Goal: Task Accomplishment & Management: Manage account settings

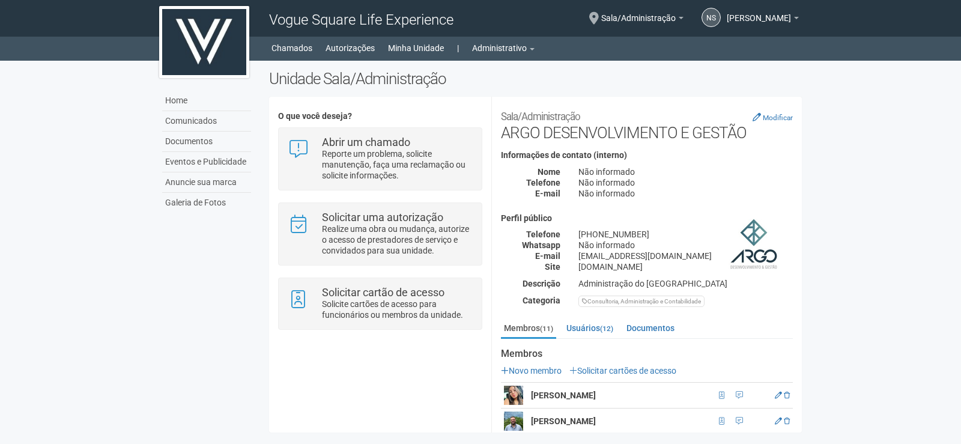
scroll to position [248, 0]
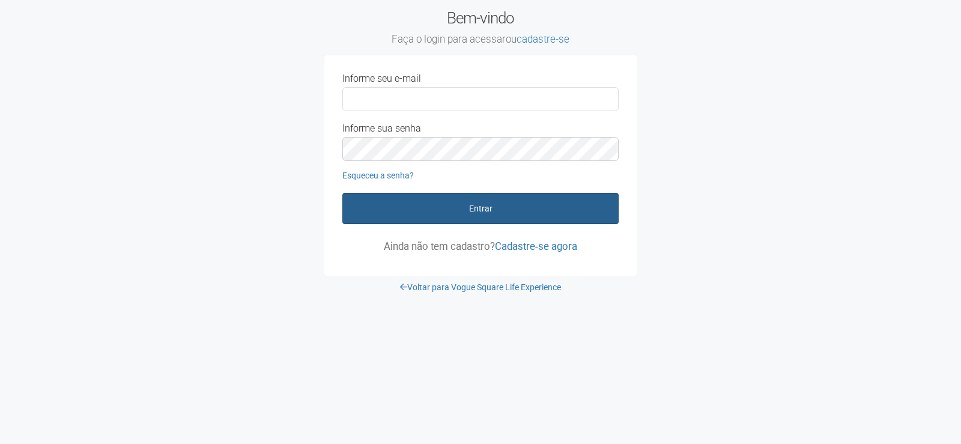
type input "**********"
click at [433, 217] on button "Entrar" at bounding box center [480, 208] width 276 height 31
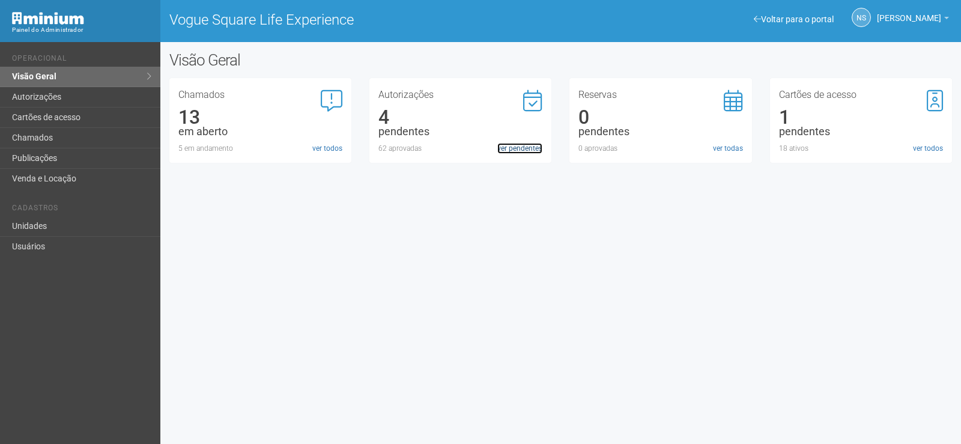
click at [520, 148] on link "ver pendentes" at bounding box center [520, 148] width 45 height 11
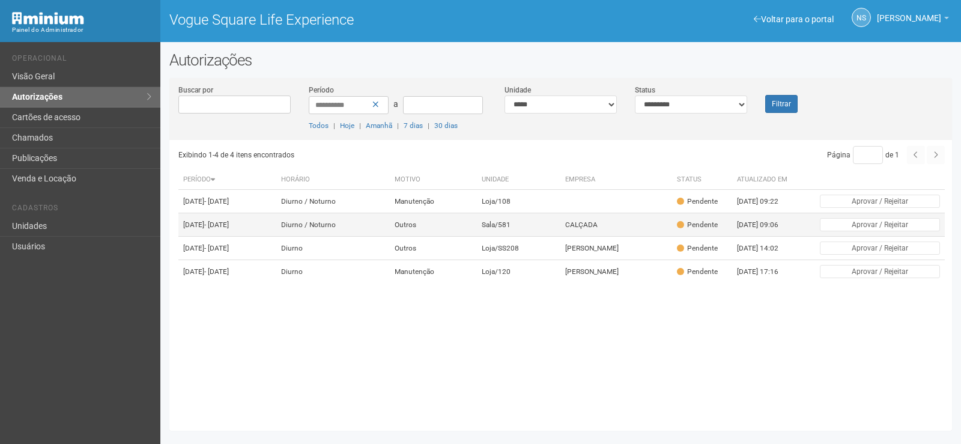
click at [504, 237] on td "Sala/581" at bounding box center [518, 224] width 83 height 23
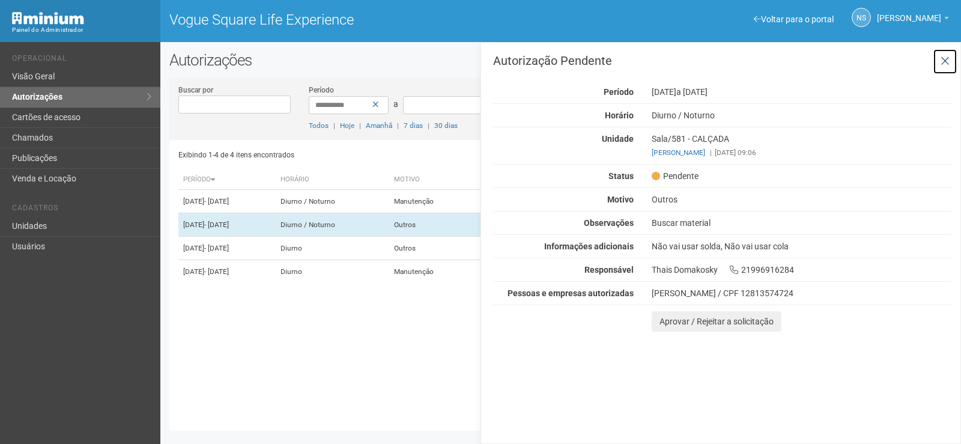
click at [954, 62] on button at bounding box center [945, 62] width 25 height 26
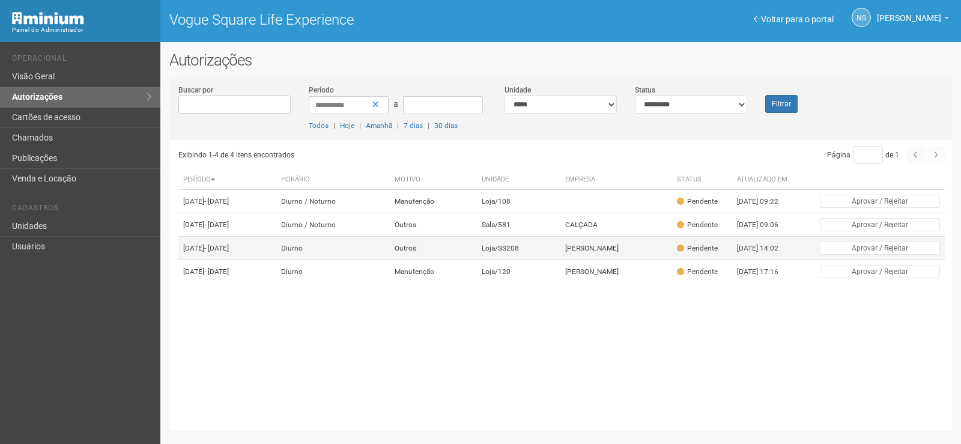
click at [568, 260] on td "Marcela Coelho Pereira" at bounding box center [617, 248] width 112 height 23
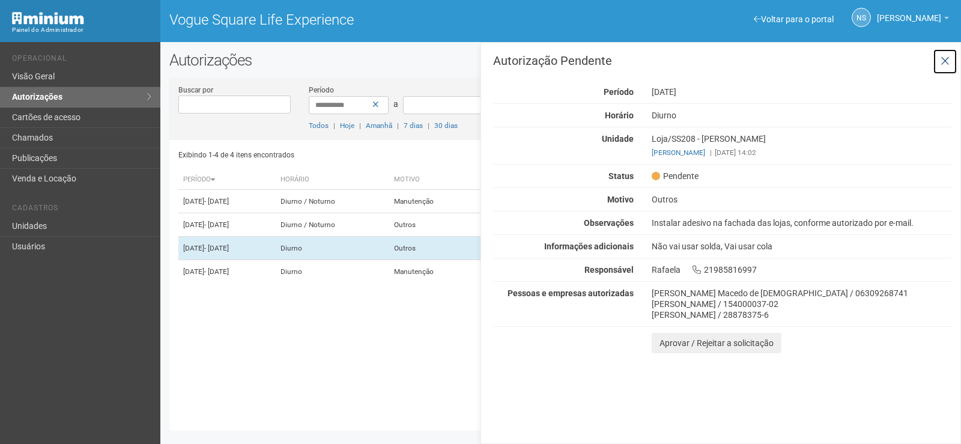
click at [946, 63] on icon at bounding box center [945, 61] width 9 height 12
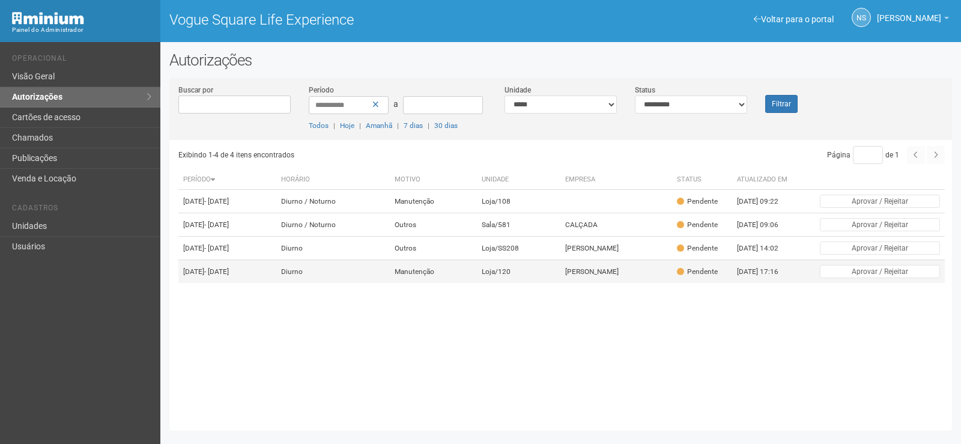
click at [508, 284] on td "Loja/120" at bounding box center [518, 271] width 83 height 23
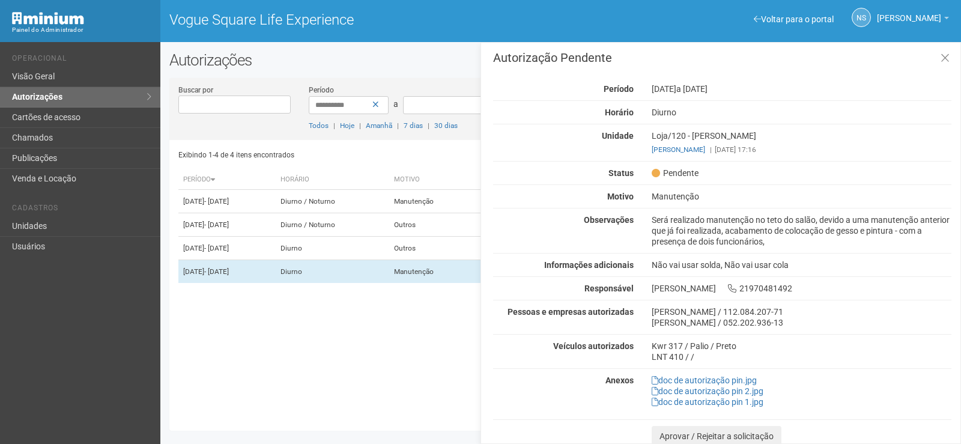
scroll to position [6, 0]
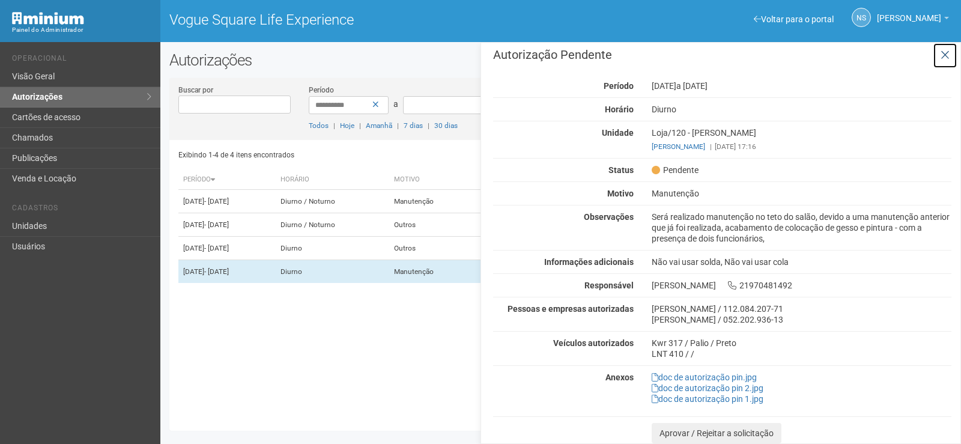
click at [941, 52] on icon at bounding box center [945, 55] width 9 height 12
